Goal: Task Accomplishment & Management: Use online tool/utility

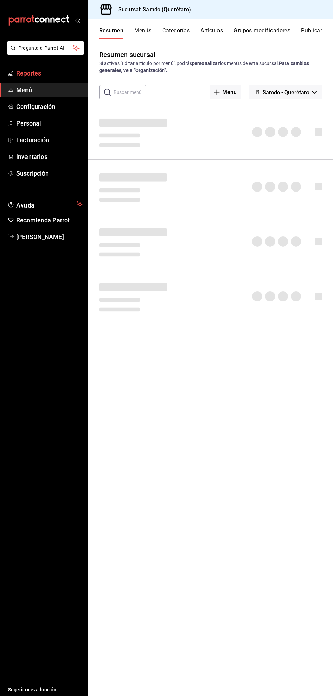
click at [59, 72] on span "Reportes" at bounding box center [49, 73] width 66 height 9
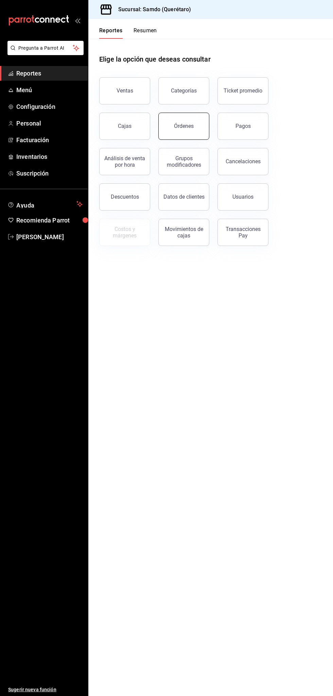
click at [189, 125] on div "Órdenes" at bounding box center [184, 126] width 20 height 6
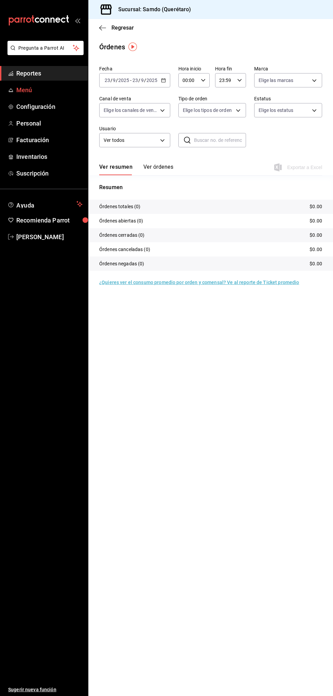
click at [51, 92] on span "Menú" at bounding box center [49, 89] width 66 height 9
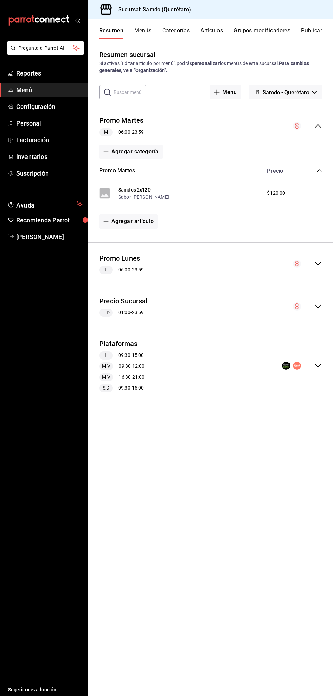
click at [255, 366] on div "Plataformas L 09:30 - 15:00 M-V 09:30 - 12:00 M-V 16:30 - 21:00 S,D 09:30 - 15:…" at bounding box center [210, 365] width 245 height 64
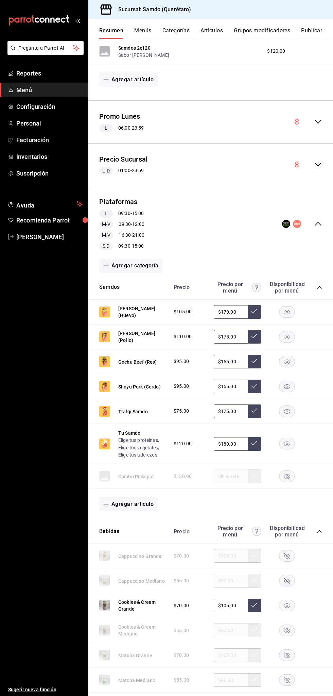
scroll to position [142, 0]
click at [295, 365] on icon "button" at bounding box center [287, 361] width 16 height 12
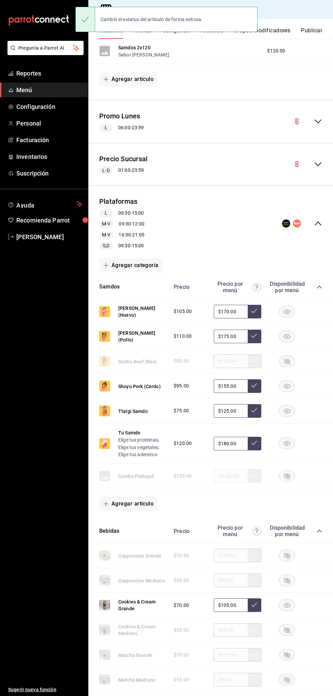
click at [287, 361] on icon "button" at bounding box center [287, 362] width 6 height 6
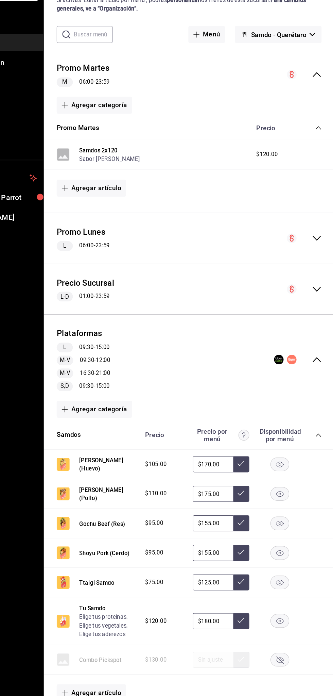
scroll to position [0, 0]
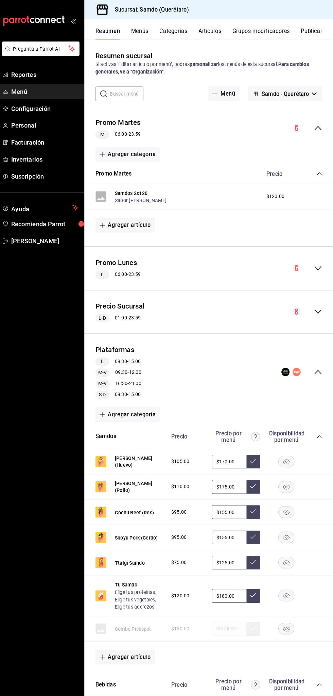
click at [308, 87] on button "Samdo - Querétaro" at bounding box center [285, 92] width 73 height 14
click at [309, 89] on div at bounding box center [166, 348] width 333 height 696
click at [316, 29] on button "Publicar" at bounding box center [311, 33] width 21 height 12
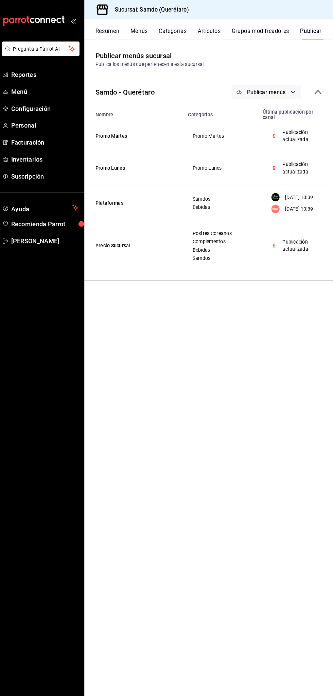
click at [274, 87] on span "Publicar menús" at bounding box center [267, 90] width 38 height 6
click at [272, 314] on div at bounding box center [166, 348] width 333 height 696
click at [159, 211] on td "Plataformas" at bounding box center [137, 199] width 98 height 37
click at [299, 198] on p "[DATE] 10:39" at bounding box center [300, 193] width 28 height 7
click at [295, 198] on p "[DATE] 10:39" at bounding box center [300, 193] width 28 height 7
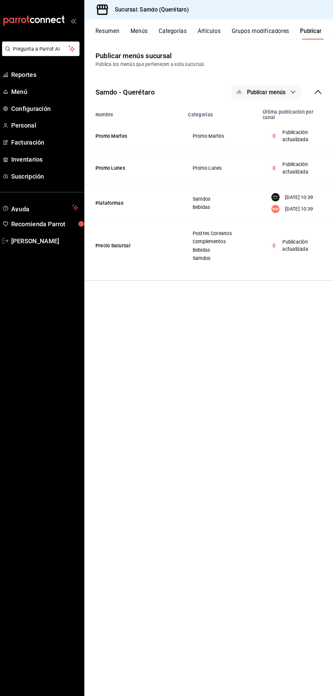
click at [287, 85] on button "Publicar menús" at bounding box center [267, 90] width 68 height 14
click at [278, 132] on span "Uber Eats" at bounding box center [277, 131] width 33 height 7
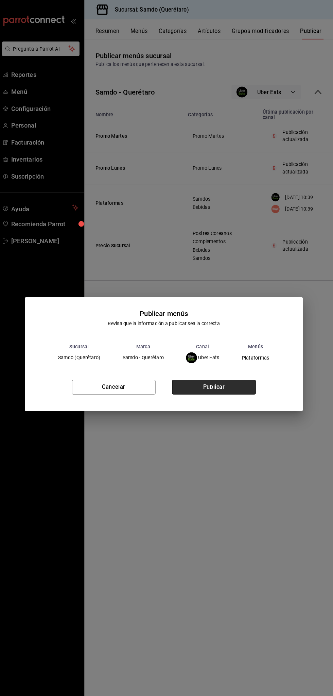
click at [242, 387] on button "Publicar" at bounding box center [216, 380] width 82 height 14
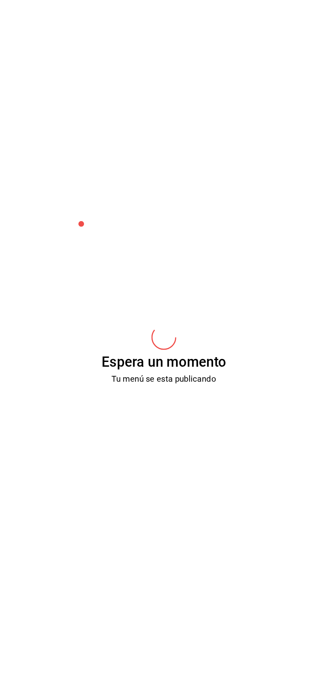
click at [242, 378] on div "Espera un momento Tu menú se esta publicando" at bounding box center [166, 348] width 333 height 696
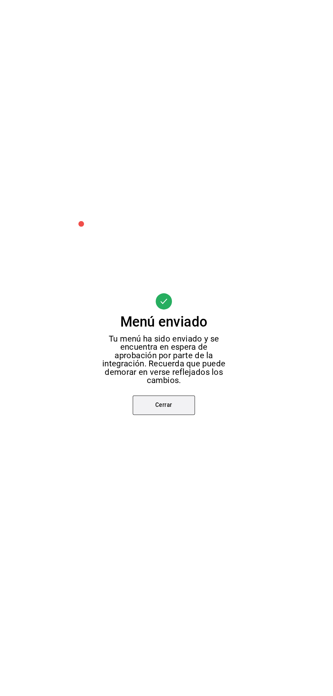
click at [167, 398] on button "Cerrar" at bounding box center [166, 398] width 61 height 19
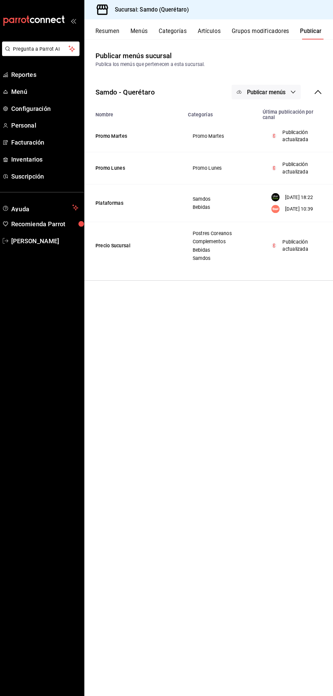
click at [277, 94] on button "Publicar menús" at bounding box center [267, 90] width 68 height 14
click at [279, 150] on span "Rappi" at bounding box center [277, 150] width 33 height 7
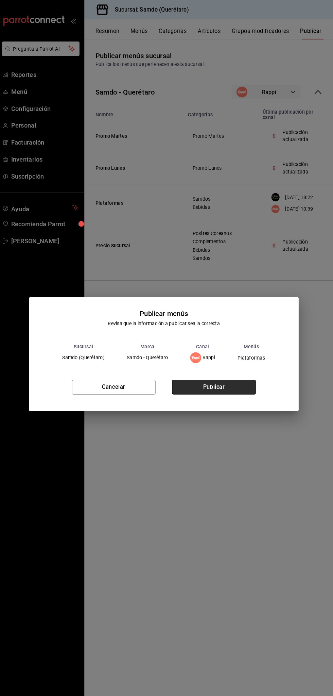
click at [235, 374] on button "Publicar" at bounding box center [216, 380] width 82 height 14
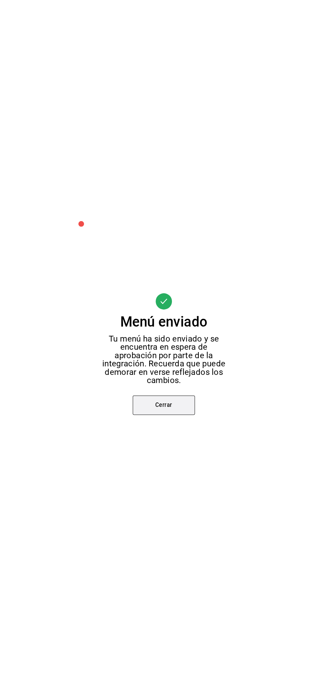
click at [181, 403] on button "Cerrar" at bounding box center [166, 398] width 61 height 19
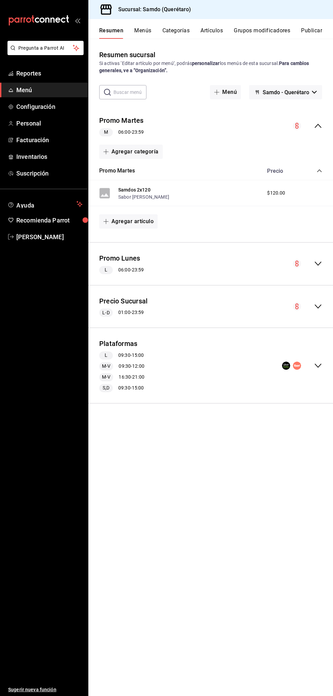
click at [156, 346] on div "Plataformas L 09:30 - 15:00 M-V 09:30 - 12:00 M-V 16:30 - 21:00 S,D 09:30 - 15:…" at bounding box center [210, 365] width 245 height 64
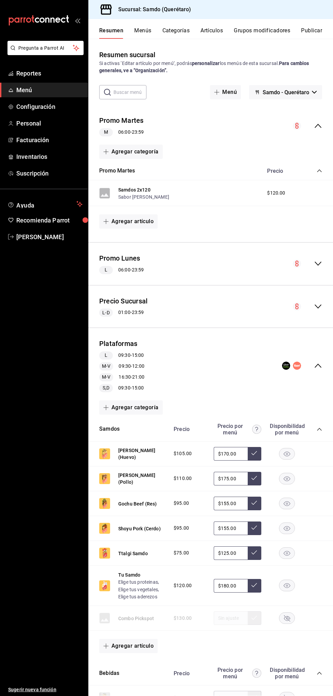
click at [229, 307] on div "Precio Sucursal L-D 01:00 - 23:59" at bounding box center [210, 307] width 245 height 32
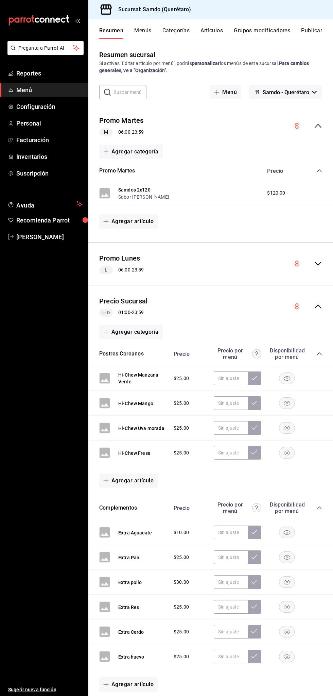
click at [55, 94] on span "Menú" at bounding box center [49, 89] width 66 height 9
click at [149, 31] on button "Menús" at bounding box center [142, 33] width 17 height 12
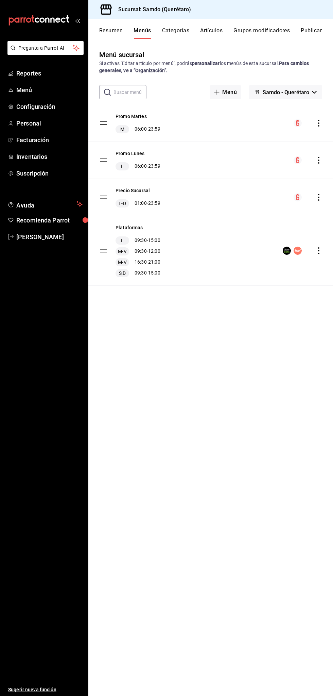
click at [218, 200] on div "Precio Sucursal L-D 01:00 - 23:59" at bounding box center [210, 197] width 245 height 37
click at [161, 189] on div "Precio Sucursal L-D 01:00 - 23:59" at bounding box center [138, 197] width 45 height 20
click at [261, 209] on div "Precio Sucursal L-D 01:00 - 23:59" at bounding box center [210, 197] width 245 height 37
click at [280, 204] on div "Precio Sucursal L-D 01:00 - 23:59" at bounding box center [210, 197] width 245 height 37
click at [119, 31] on button "Resumen" at bounding box center [110, 33] width 23 height 12
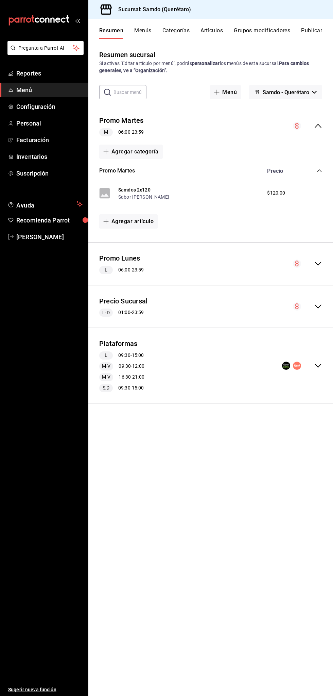
click at [203, 302] on div "Precio Sucursal L-D 01:00 - 23:59" at bounding box center [210, 307] width 245 height 32
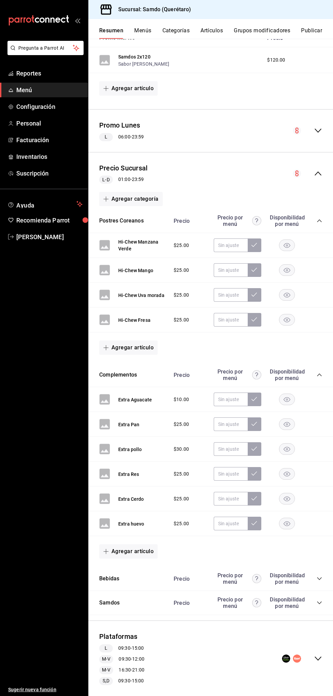
scroll to position [146, 0]
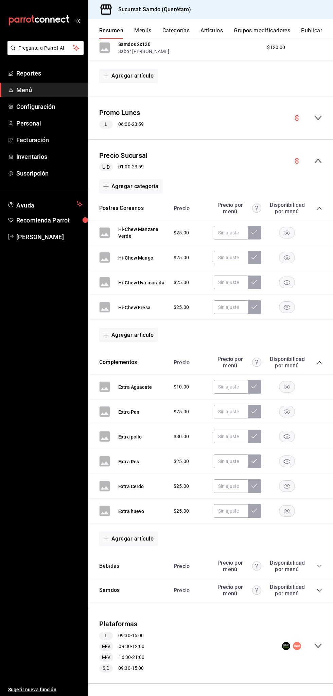
click at [319, 565] on icon "collapse-category-row" at bounding box center [319, 565] width 5 height 5
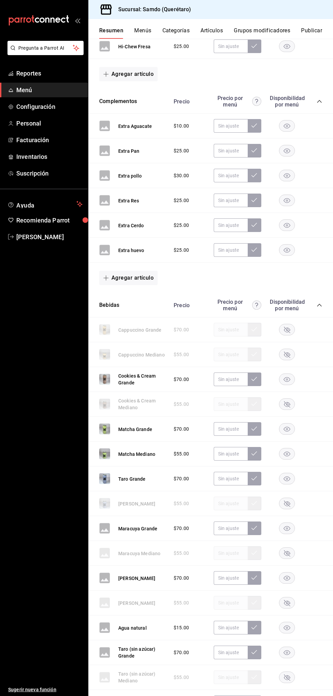
scroll to position [410, 0]
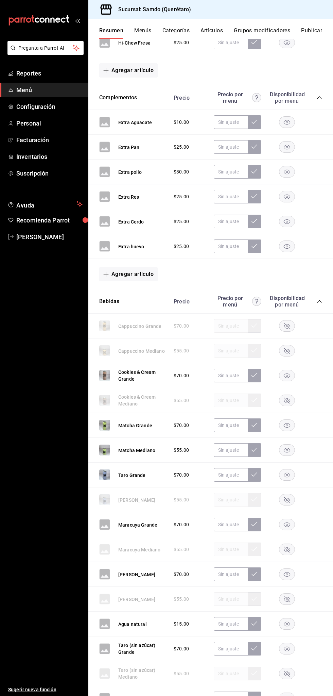
click at [287, 399] on icon "button" at bounding box center [287, 401] width 6 height 6
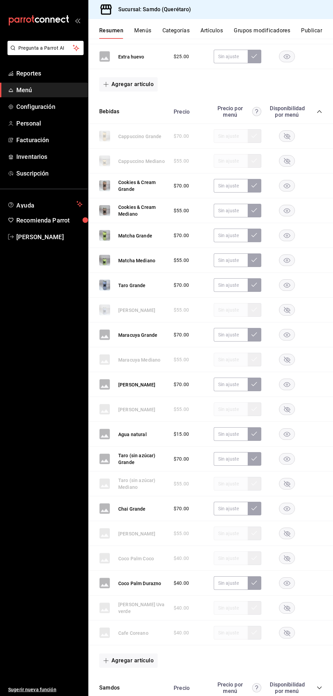
scroll to position [600, 0]
click at [287, 411] on rect "button" at bounding box center [288, 408] width 16 height 11
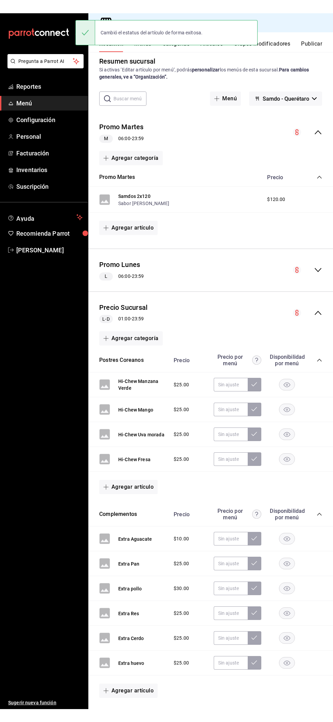
scroll to position [0, 0]
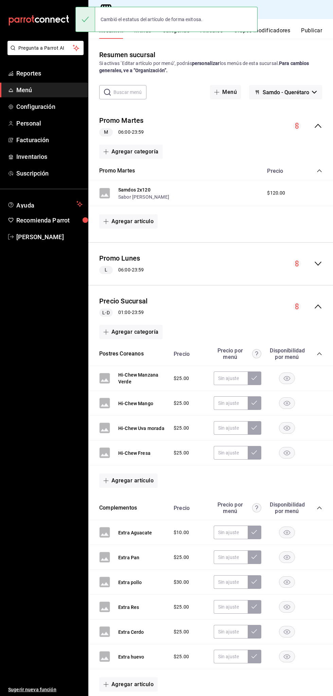
click at [320, 31] on button "Publicar" at bounding box center [311, 33] width 21 height 12
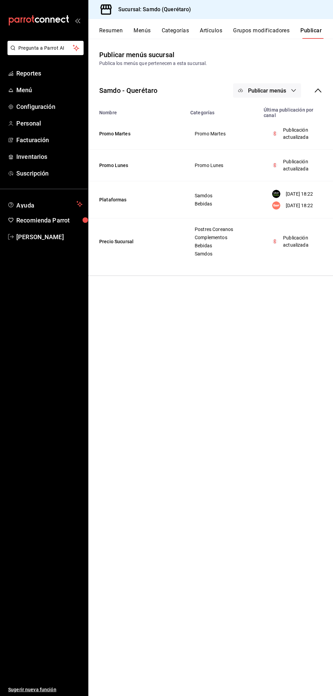
click at [271, 90] on span "Publicar menús" at bounding box center [267, 90] width 38 height 6
click at [283, 112] on span "Punto de venta" at bounding box center [277, 112] width 33 height 7
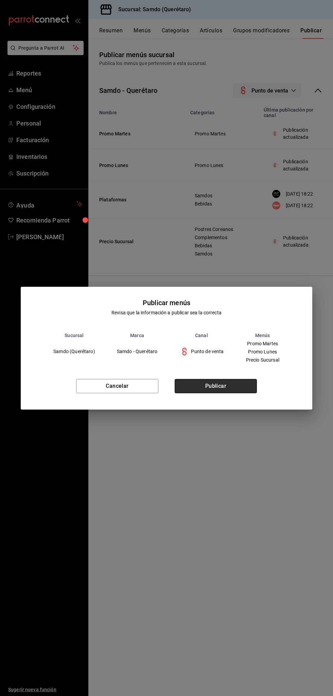
click at [231, 393] on button "Publicar" at bounding box center [216, 386] width 82 height 14
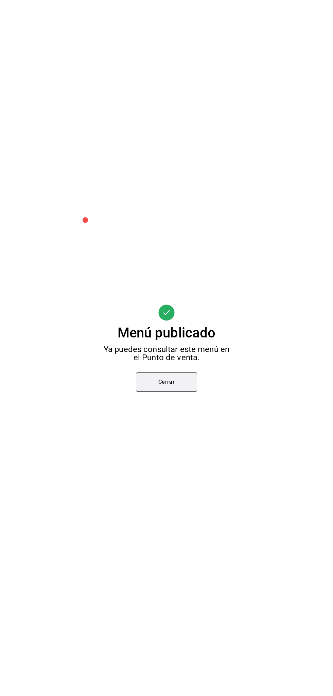
click at [167, 381] on button "Cerrar" at bounding box center [166, 381] width 61 height 19
